Goal: Complete application form

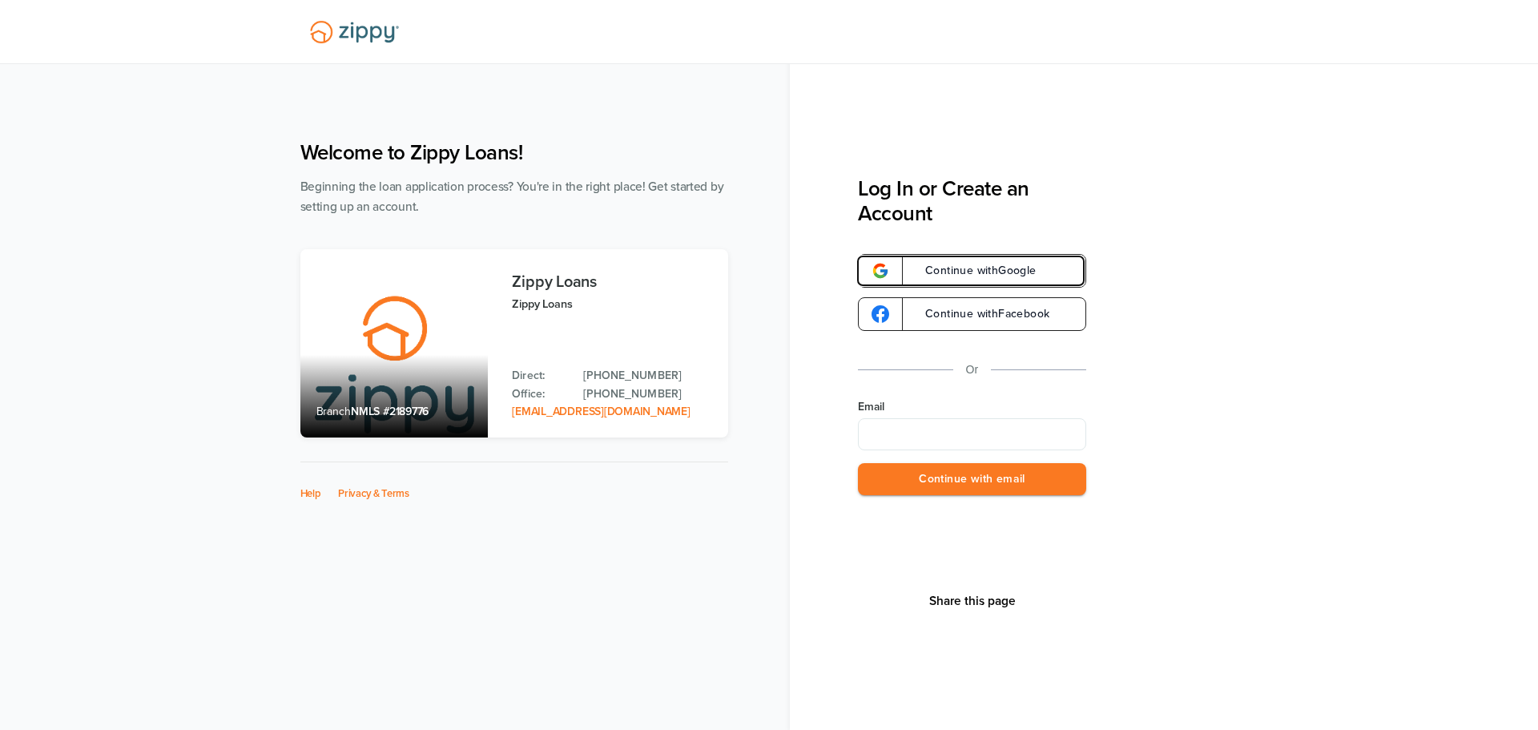
click at [1031, 268] on span "Continue with Google" at bounding box center [972, 270] width 127 height 11
